Goal: Book appointment/travel/reservation

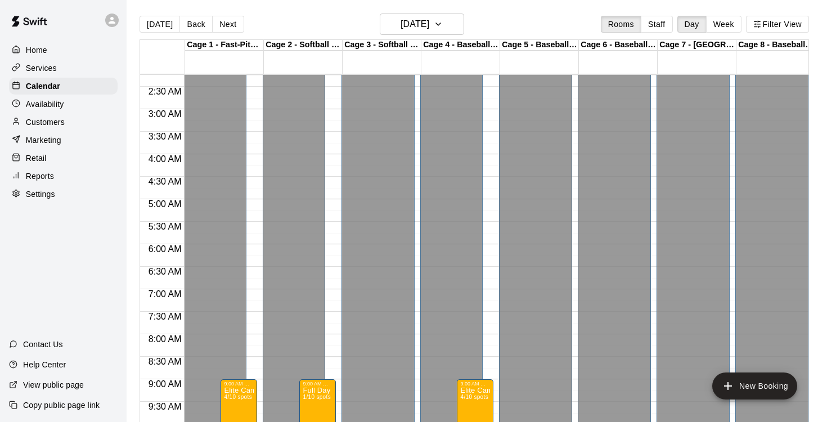
scroll to position [249, 0]
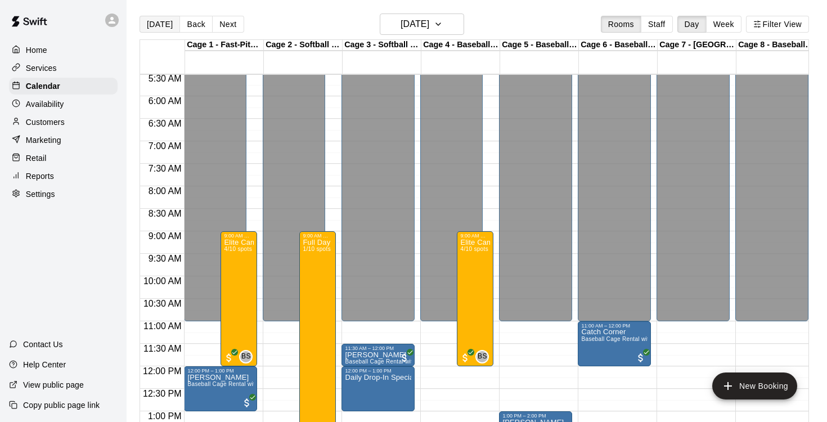
click at [154, 27] on button "[DATE]" at bounding box center [160, 24] width 41 height 17
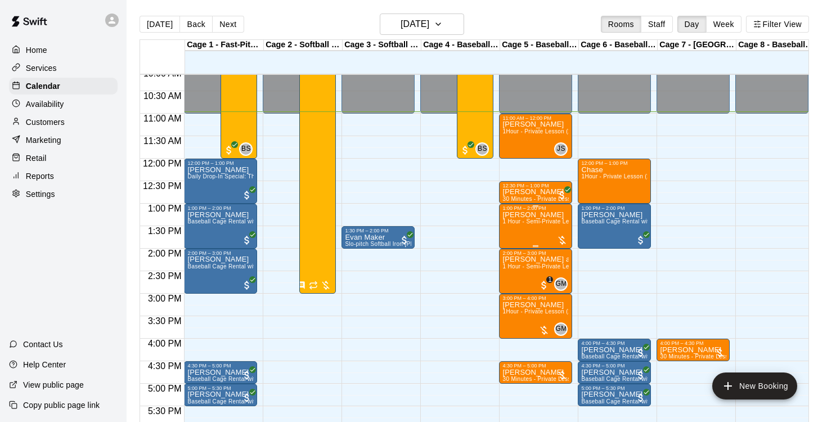
scroll to position [455, 0]
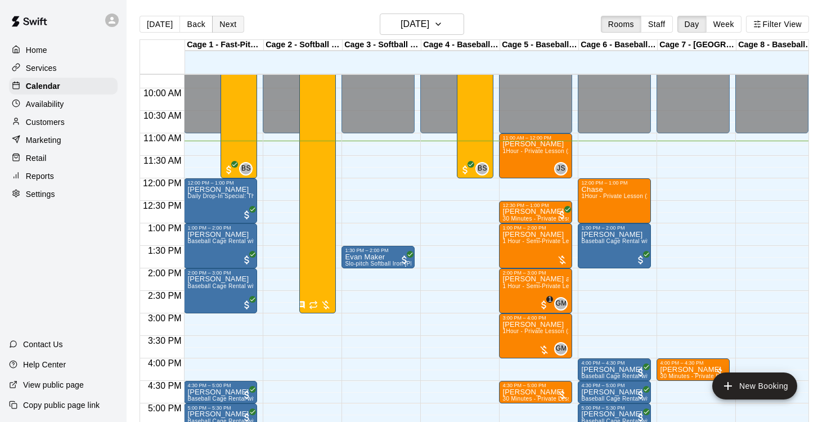
click at [230, 23] on button "Next" at bounding box center [228, 24] width 32 height 17
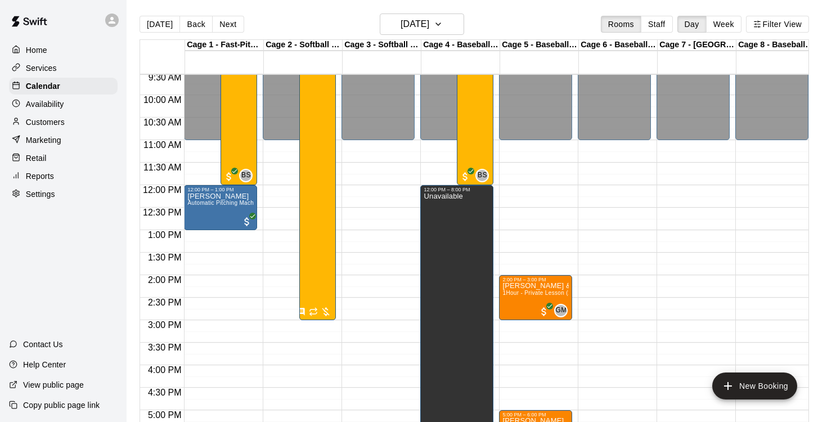
scroll to position [428, 0]
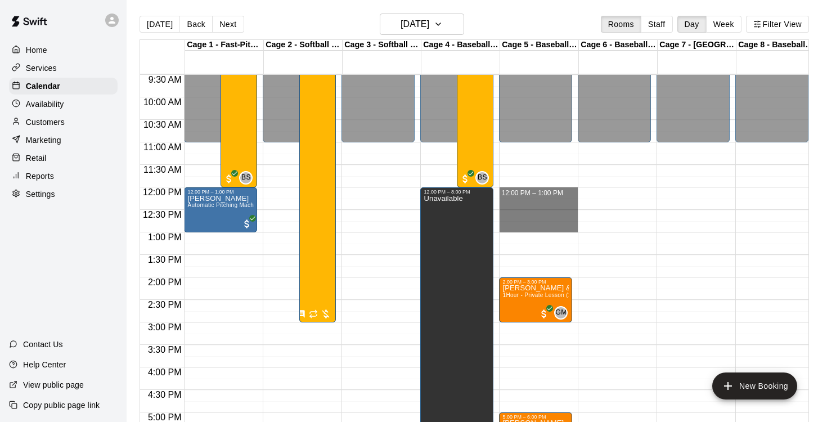
drag, startPoint x: 521, startPoint y: 192, endPoint x: 526, endPoint y: 227, distance: 35.3
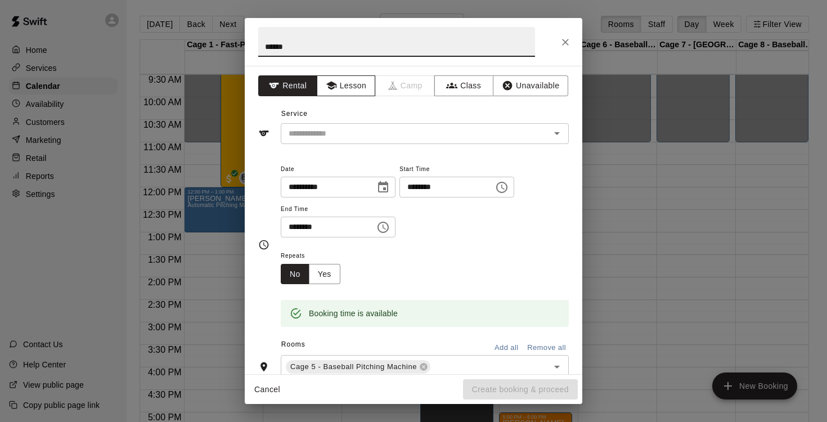
type input "*****"
click at [357, 87] on button "Lesson" at bounding box center [346, 85] width 59 height 21
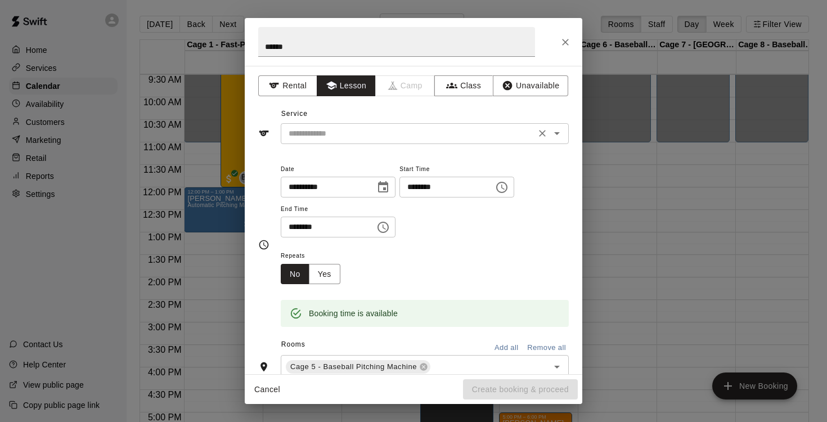
click at [556, 135] on icon "Open" at bounding box center [557, 134] width 14 height 14
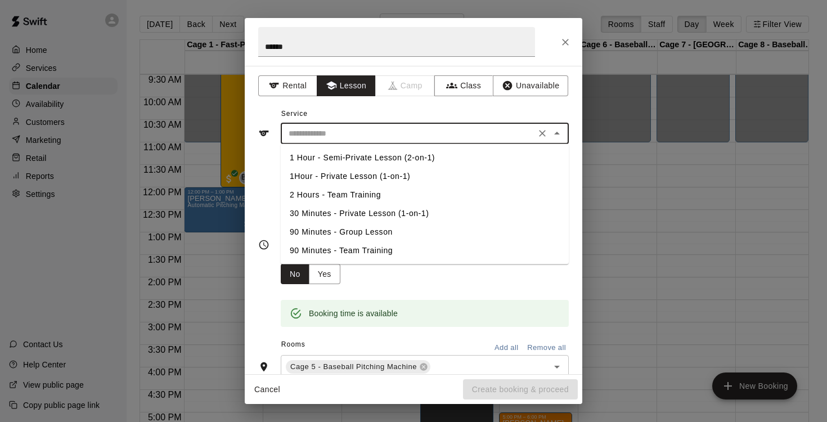
click at [424, 172] on li "1Hour - Private Lesson (1-on-1)" at bounding box center [425, 176] width 288 height 19
type input "**********"
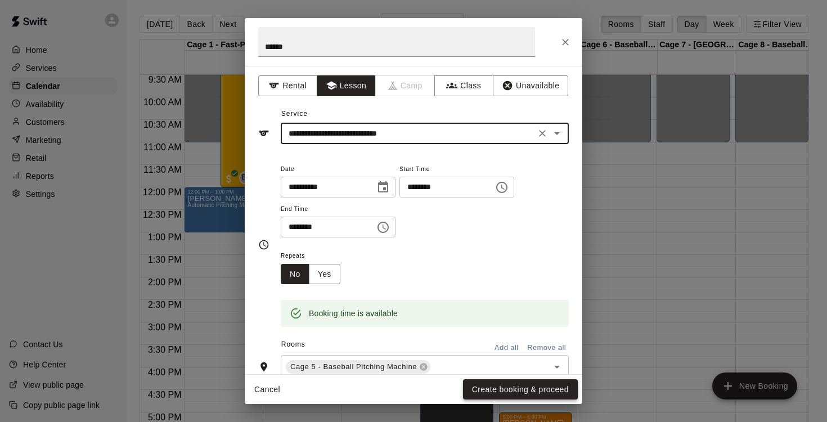
click at [515, 384] on button "Create booking & proceed" at bounding box center [520, 389] width 115 height 21
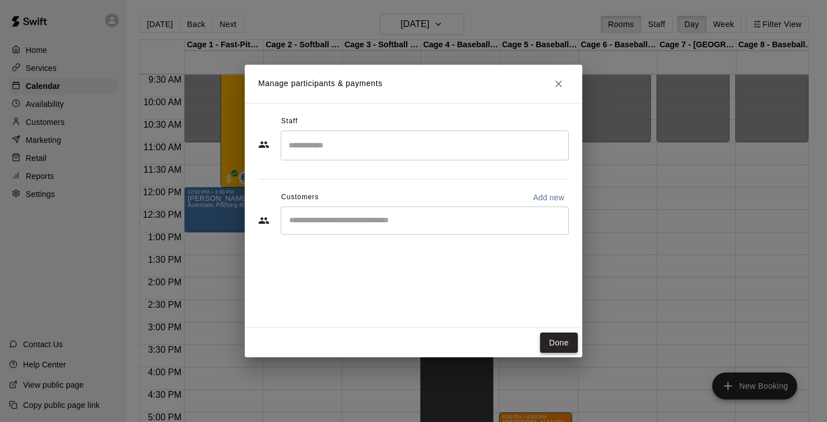
click at [557, 344] on button "Done" at bounding box center [559, 343] width 38 height 21
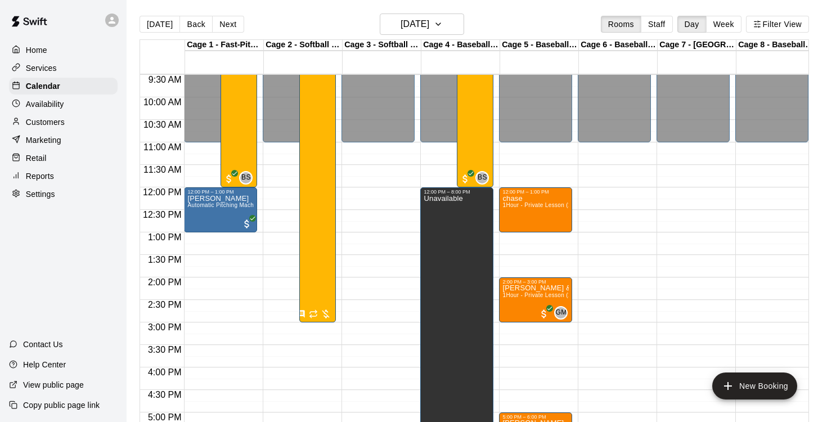
click at [155, 23] on button "[DATE]" at bounding box center [160, 24] width 41 height 17
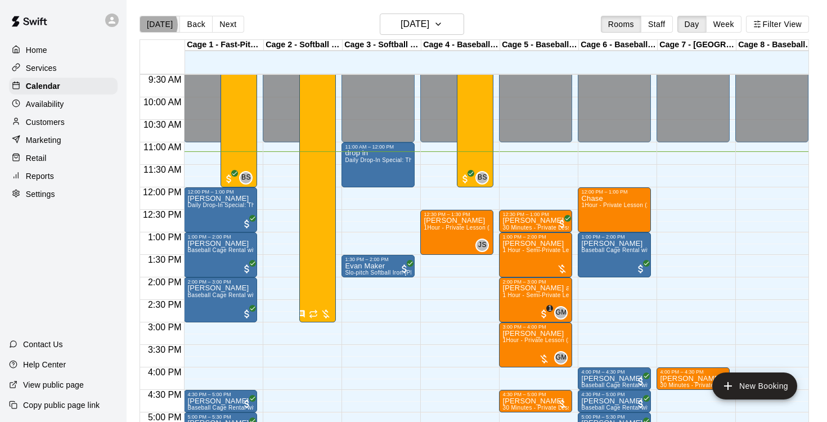
click at [155, 25] on button "[DATE]" at bounding box center [160, 24] width 41 height 17
click at [551, 253] on span "1 Hour - Semi-Private Lesson (2-on-1)" at bounding box center [554, 250] width 102 height 6
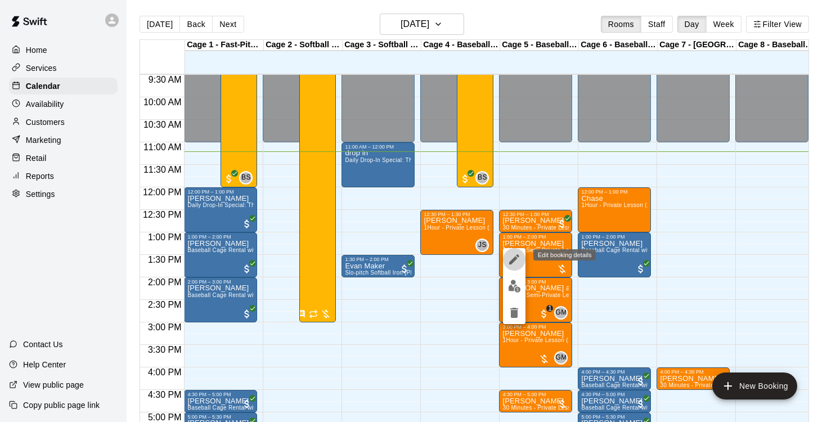
click at [511, 257] on icon "edit" at bounding box center [515, 260] width 14 height 14
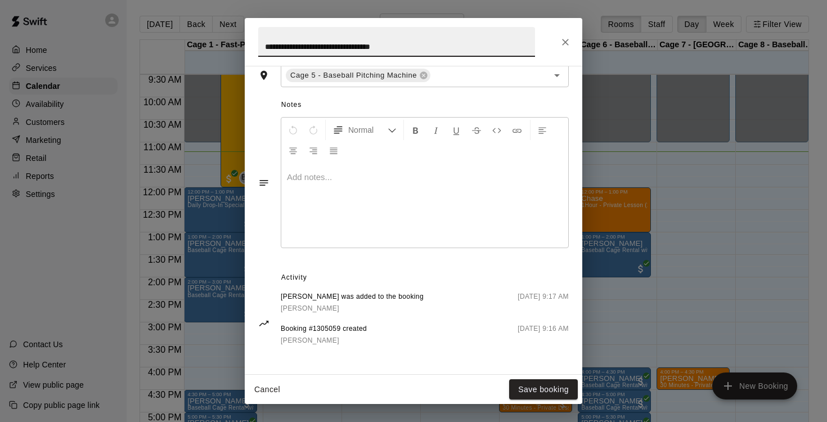
scroll to position [0, 0]
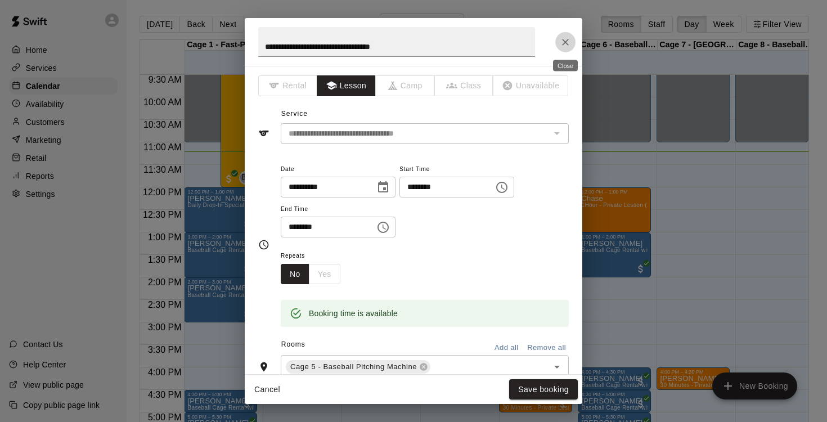
click at [562, 41] on icon "Close" at bounding box center [565, 42] width 11 height 11
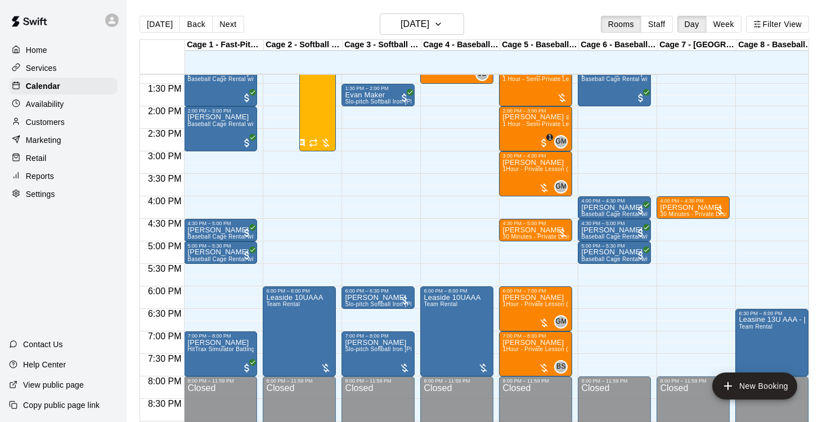
scroll to position [608, 0]
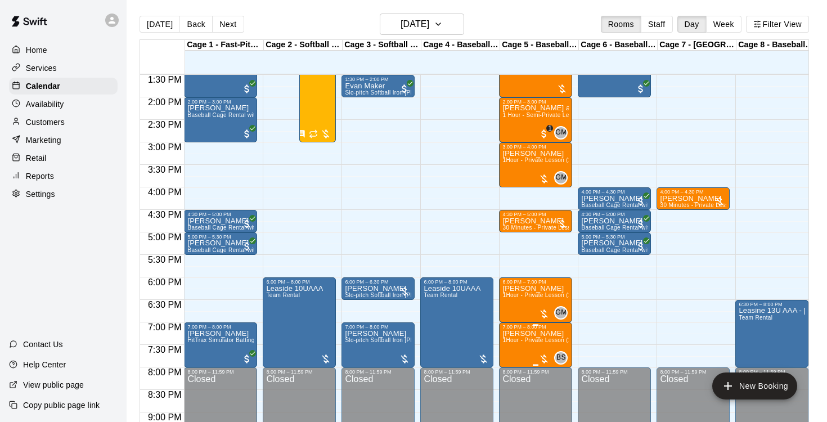
click at [553, 341] on span "1Hour - Private Lesson (1-on-1)" at bounding box center [545, 340] width 85 height 6
click at [517, 346] on icon "edit" at bounding box center [515, 349] width 14 height 14
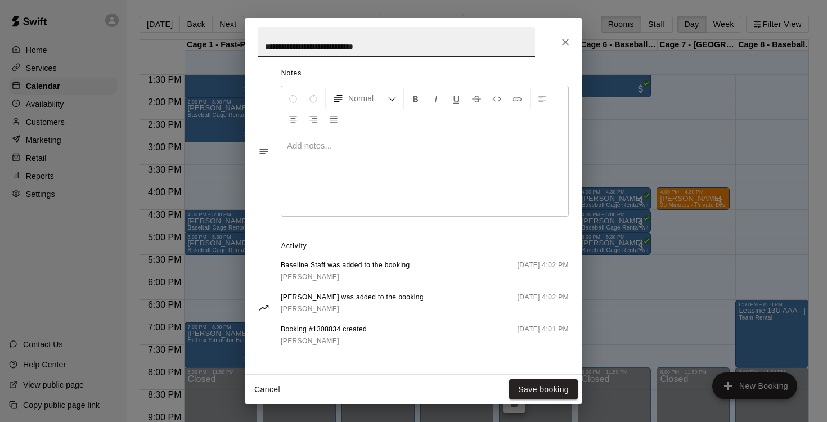
scroll to position [0, 0]
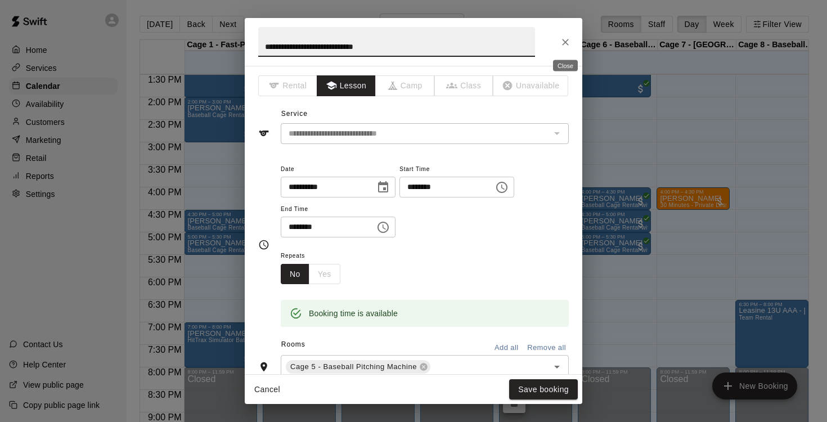
click at [563, 47] on icon "Close" at bounding box center [565, 42] width 11 height 11
